Goal: Task Accomplishment & Management: Manage account settings

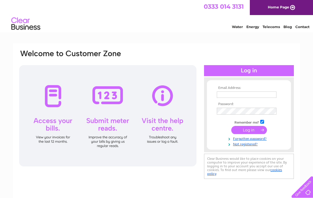
click at [246, 93] on input "text" at bounding box center [247, 95] width 60 height 6
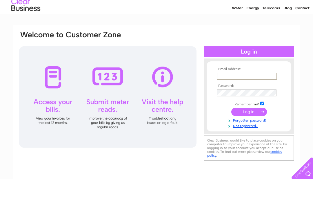
click at [303, 55] on div "Email Address: Password:" at bounding box center [156, 173] width 313 height 261
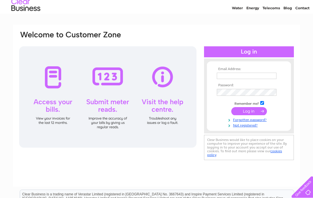
click at [239, 74] on input "text" at bounding box center [247, 76] width 60 height 6
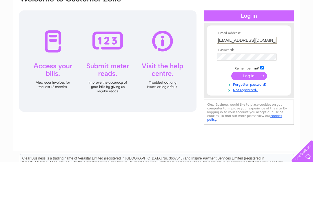
type input "K2204@hotmail.co.uk"
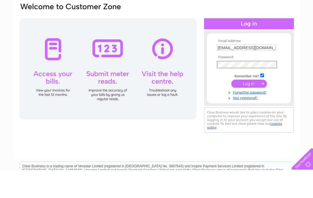
click at [259, 108] on input "submit" at bounding box center [249, 112] width 36 height 8
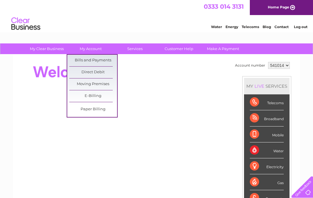
click at [97, 111] on link "Paper Billing" at bounding box center [93, 110] width 48 height 12
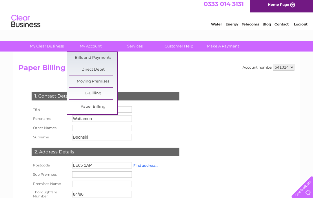
scroll to position [8, 0]
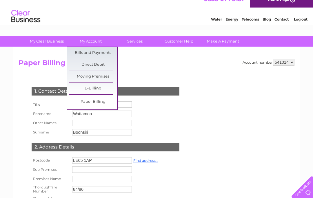
click at [101, 90] on link "E-Billing" at bounding box center [93, 89] width 48 height 12
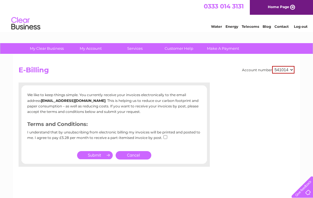
scroll to position [4, 0]
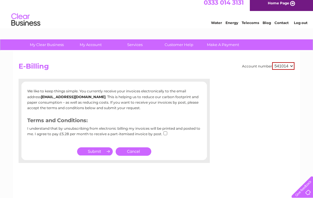
click at [140, 149] on link "Cancel" at bounding box center [134, 151] width 36 height 8
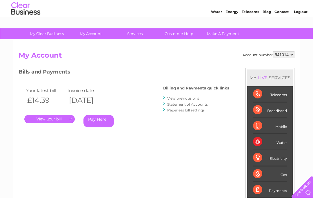
scroll to position [15, 0]
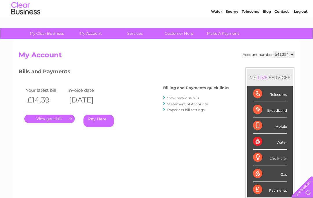
click at [64, 118] on link "." at bounding box center [49, 119] width 50 height 8
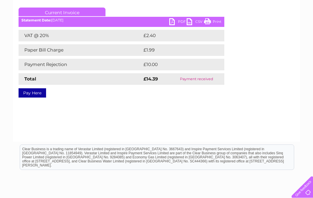
scroll to position [74, 0]
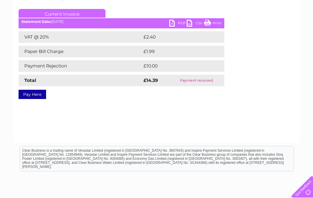
click at [204, 81] on td "Payment received" at bounding box center [196, 81] width 55 height 12
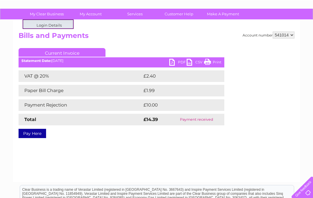
scroll to position [35, 0]
click at [124, 32] on h2 "Bills and Payments" at bounding box center [157, 37] width 276 height 11
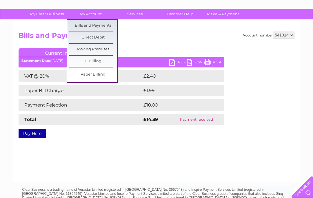
click at [101, 26] on link "Bills and Payments" at bounding box center [93, 26] width 48 height 12
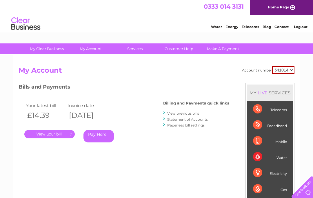
click at [202, 118] on link "Statement of Accounts" at bounding box center [187, 119] width 41 height 4
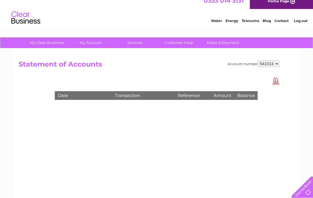
scroll to position [6, 0]
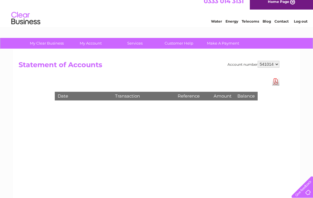
click at [64, 94] on th "Date" at bounding box center [83, 96] width 57 height 8
click at [128, 95] on th "Transaction" at bounding box center [143, 96] width 63 height 8
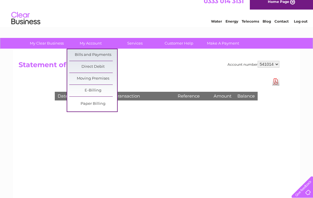
click at [105, 56] on link "Bills and Payments" at bounding box center [93, 55] width 48 height 12
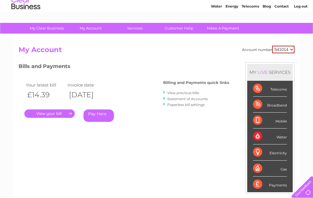
scroll to position [21, 0]
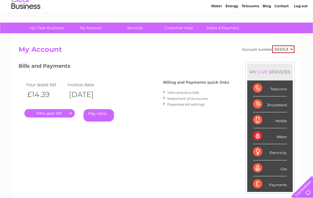
click at [194, 90] on link "View previous bills" at bounding box center [183, 92] width 32 height 4
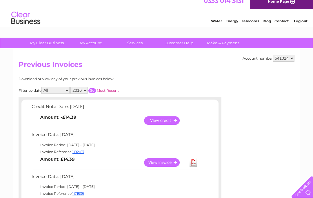
scroll to position [10, 0]
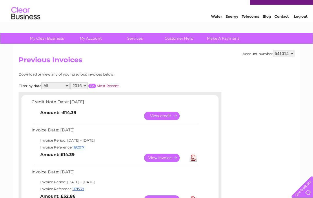
click at [163, 156] on link "View" at bounding box center [165, 158] width 43 height 8
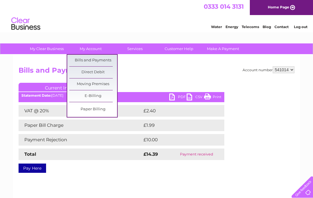
click at [104, 59] on link "Bills and Payments" at bounding box center [93, 61] width 48 height 12
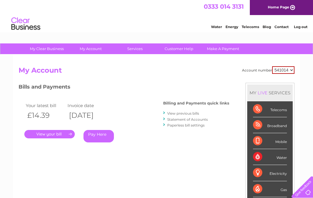
click at [193, 111] on link "View previous bills" at bounding box center [183, 113] width 32 height 4
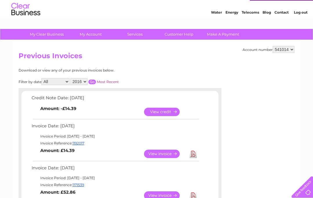
scroll to position [13, 0]
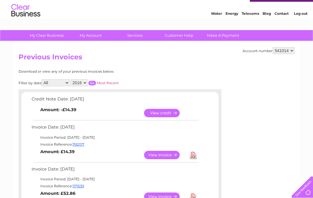
click at [166, 113] on link "View" at bounding box center [165, 113] width 43 height 8
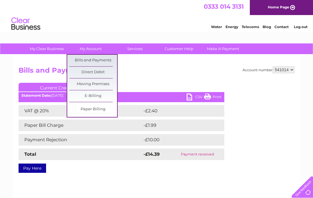
click at [103, 61] on link "Bills and Payments" at bounding box center [93, 61] width 48 height 12
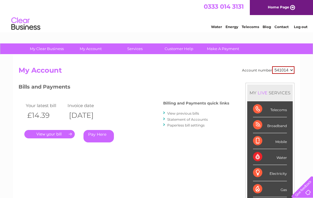
click at [184, 113] on link "View previous bills" at bounding box center [183, 113] width 32 height 4
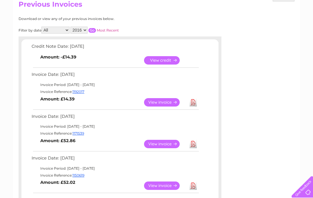
scroll to position [66, 0]
click at [87, 29] on select "2016 2015 2014 2013" at bounding box center [78, 29] width 17 height 7
select select "2013"
click at [87, 28] on select "2016 2015 2014 2013" at bounding box center [78, 29] width 17 height 7
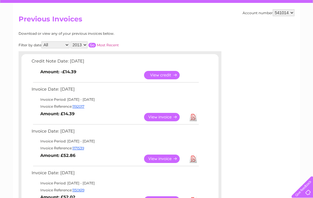
scroll to position [0, 0]
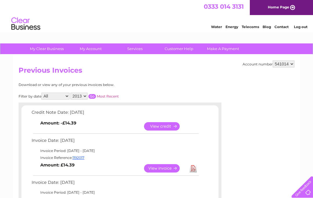
click at [111, 94] on link "Most Recent" at bounding box center [108, 96] width 22 height 4
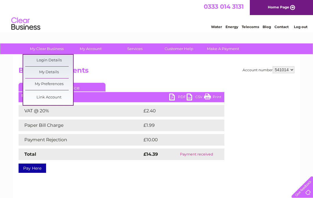
click at [55, 72] on link "My Details" at bounding box center [49, 73] width 48 height 12
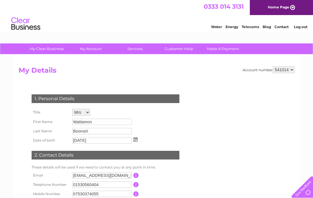
click at [290, 68] on select "541014 567174" at bounding box center [284, 69] width 22 height 7
select select "567174"
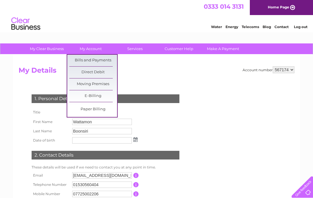
click at [104, 59] on link "Bills and Payments" at bounding box center [93, 61] width 48 height 12
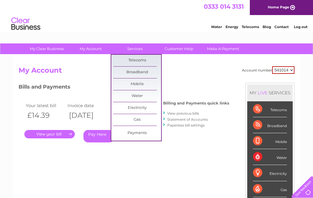
click at [146, 70] on link "Broadband" at bounding box center [137, 73] width 48 height 12
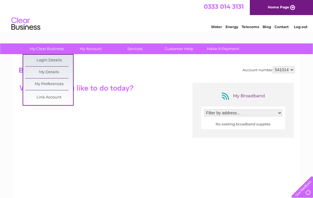
click at [58, 83] on link "My Preferences" at bounding box center [49, 84] width 48 height 12
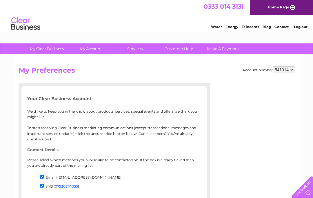
click at [303, 27] on link "Log out" at bounding box center [301, 27] width 14 height 4
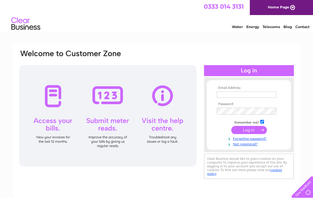
click at [292, 6] on link "Home Page" at bounding box center [281, 7] width 63 height 15
